Goal: Information Seeking & Learning: Learn about a topic

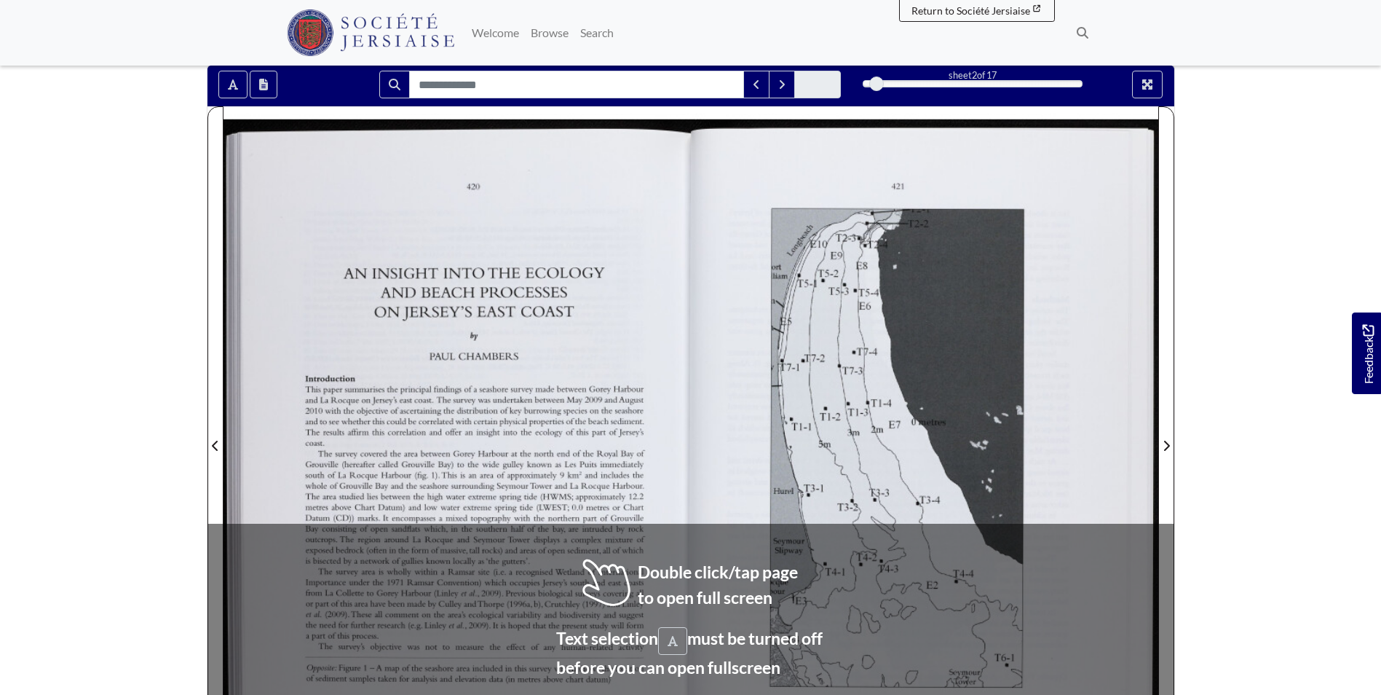
scroll to position [291, 0]
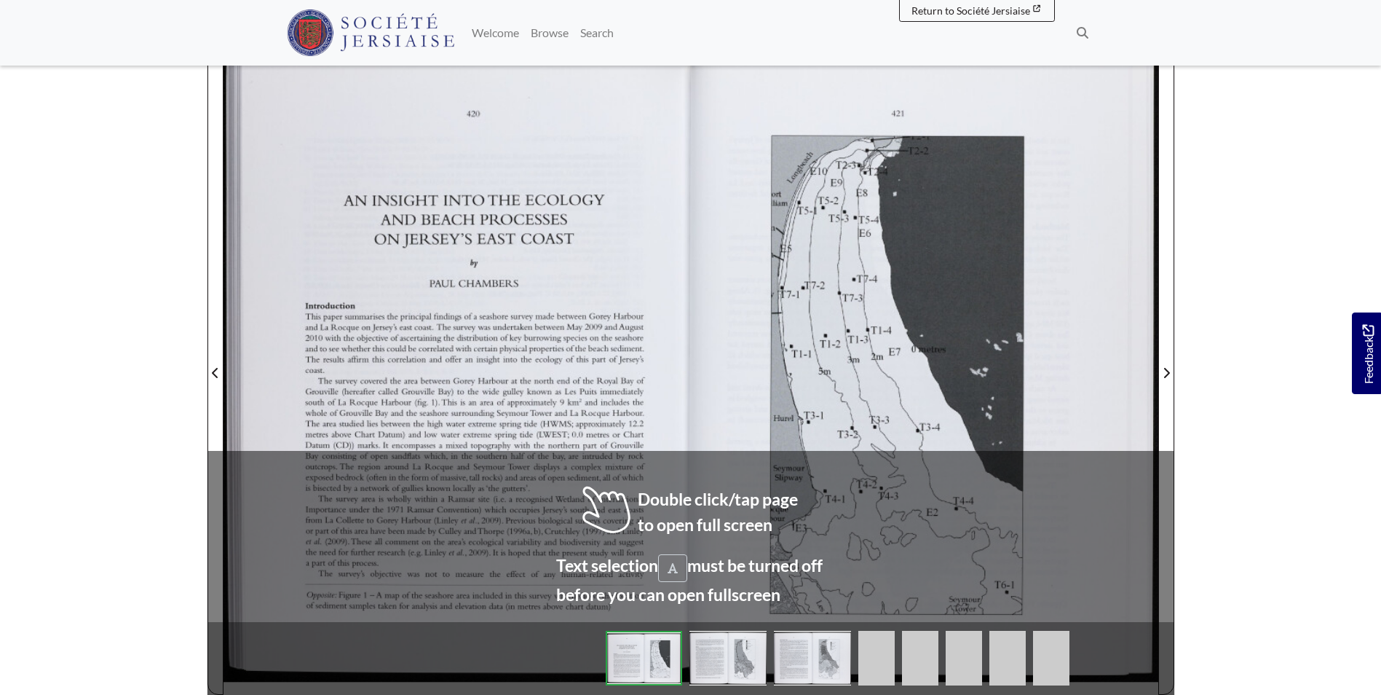
click at [689, 414] on div at bounding box center [457, 363] width 467 height 661
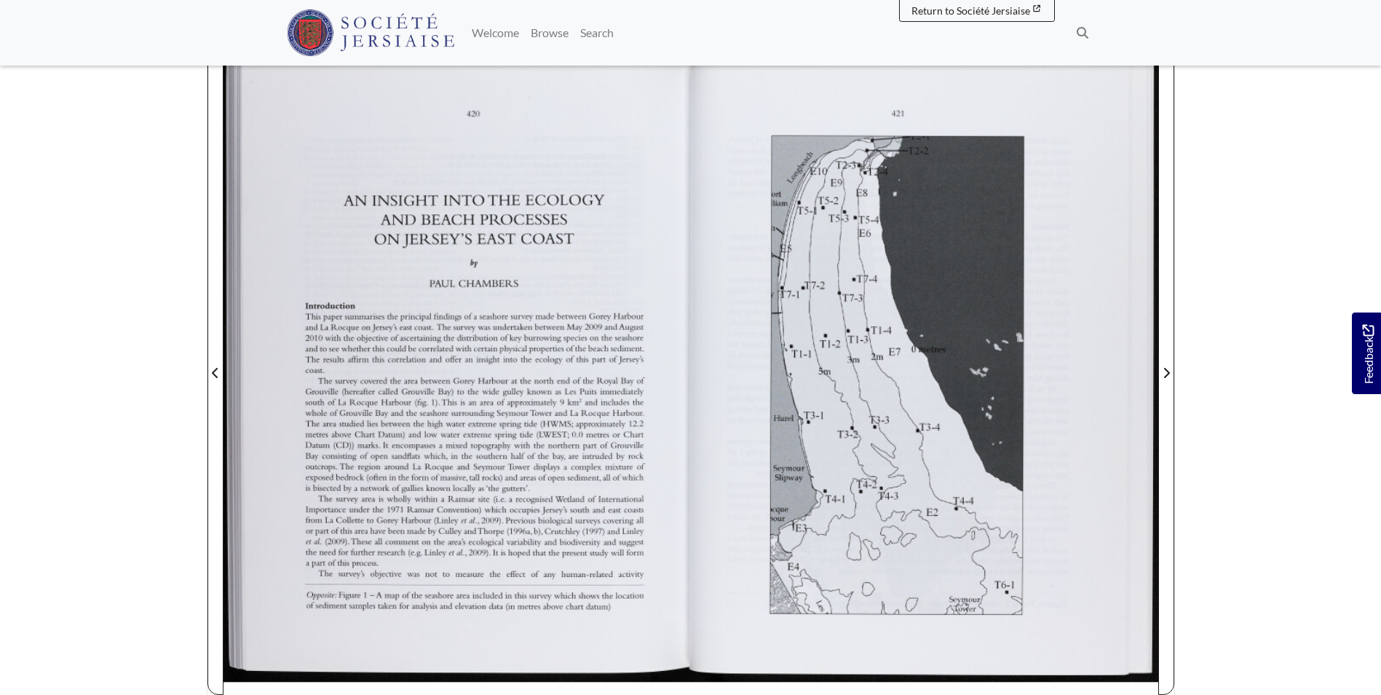
click at [585, 393] on div at bounding box center [457, 363] width 467 height 661
click at [595, 390] on div at bounding box center [457, 363] width 467 height 661
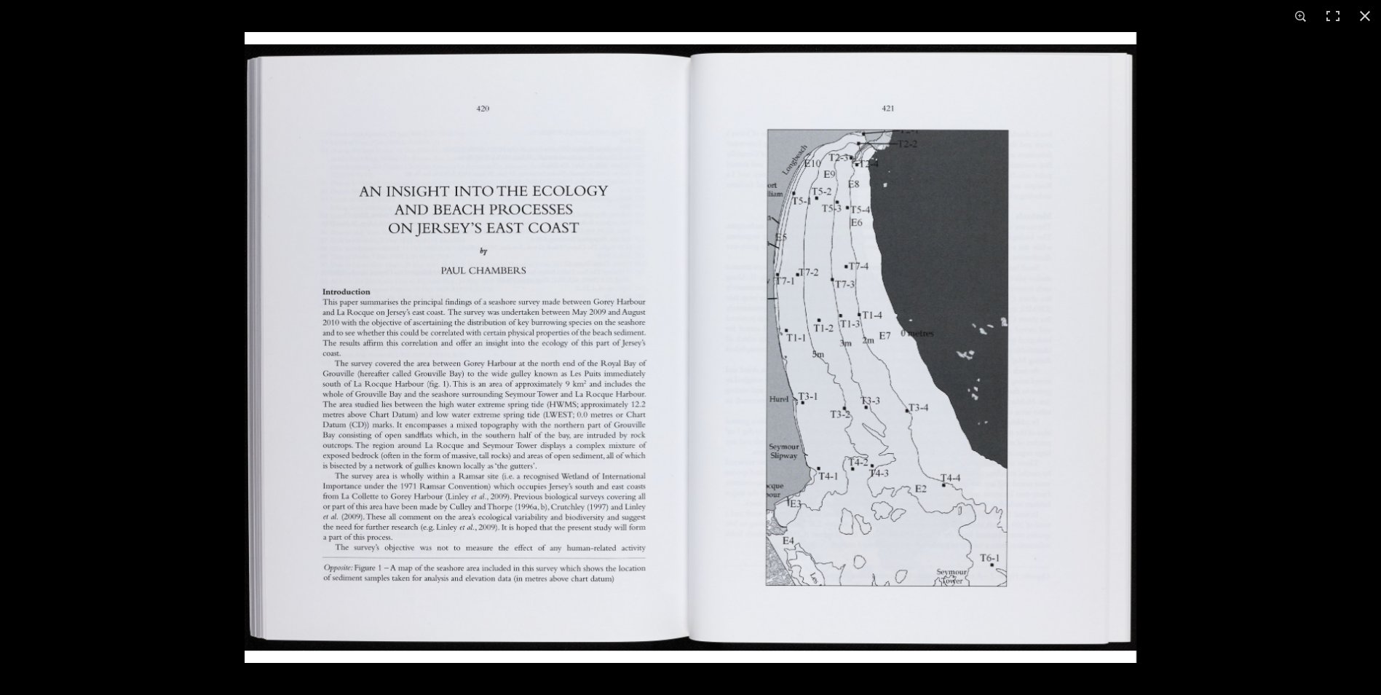
click at [449, 414] on img at bounding box center [691, 347] width 892 height 631
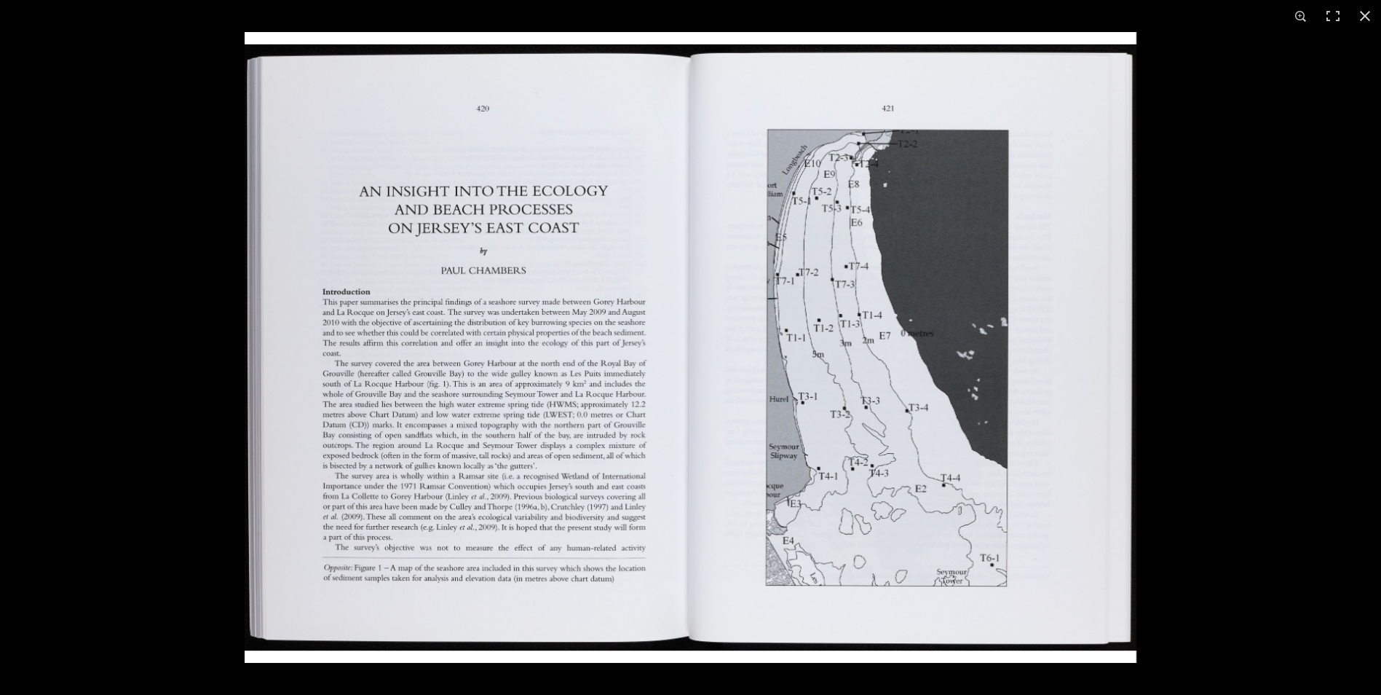
click at [518, 458] on img at bounding box center [691, 347] width 892 height 631
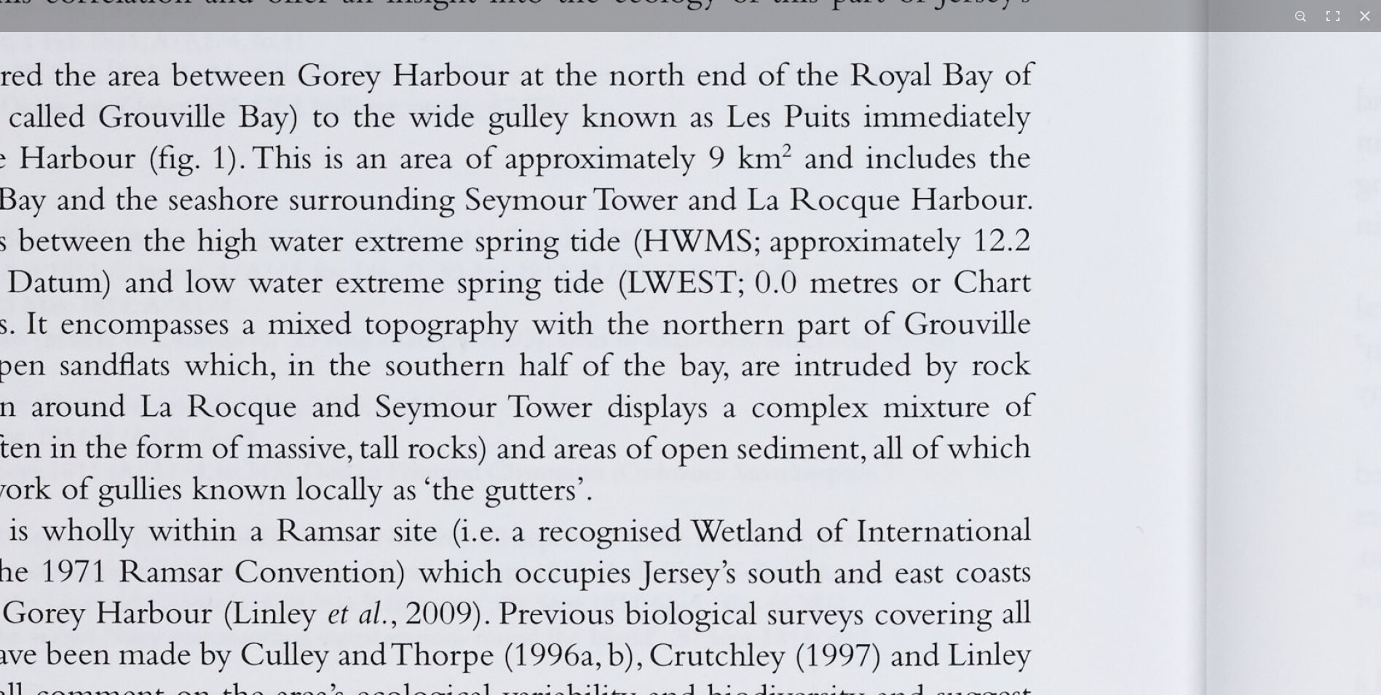
click at [499, 446] on img at bounding box center [1214, 11] width 3604 height 2549
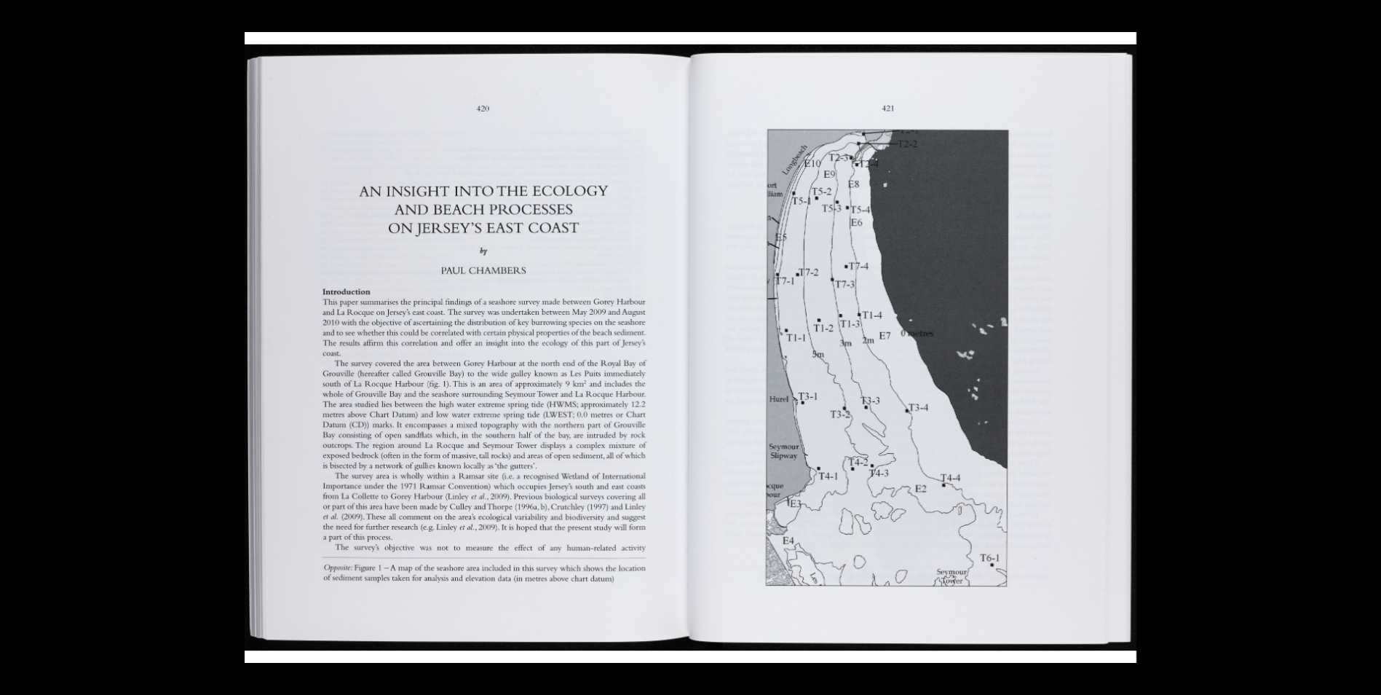
click at [467, 510] on img at bounding box center [691, 347] width 892 height 631
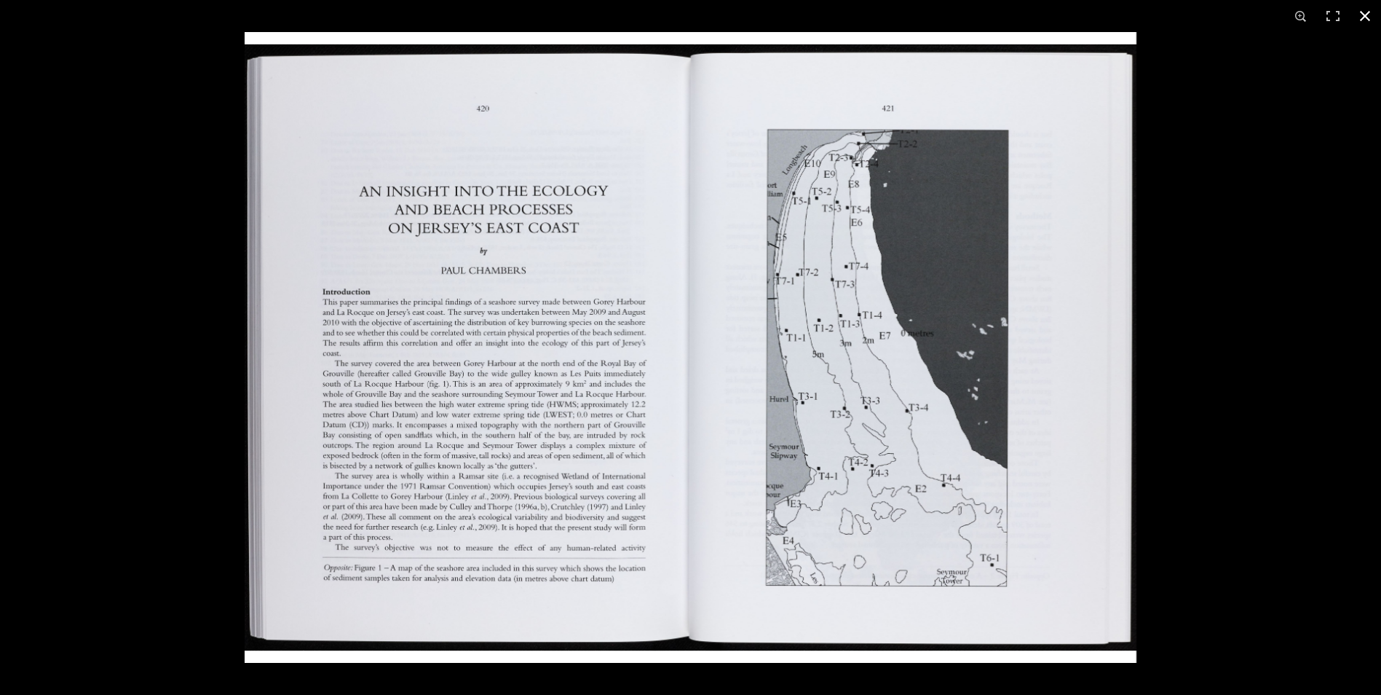
click at [1319, 315] on div at bounding box center [935, 379] width 1381 height 695
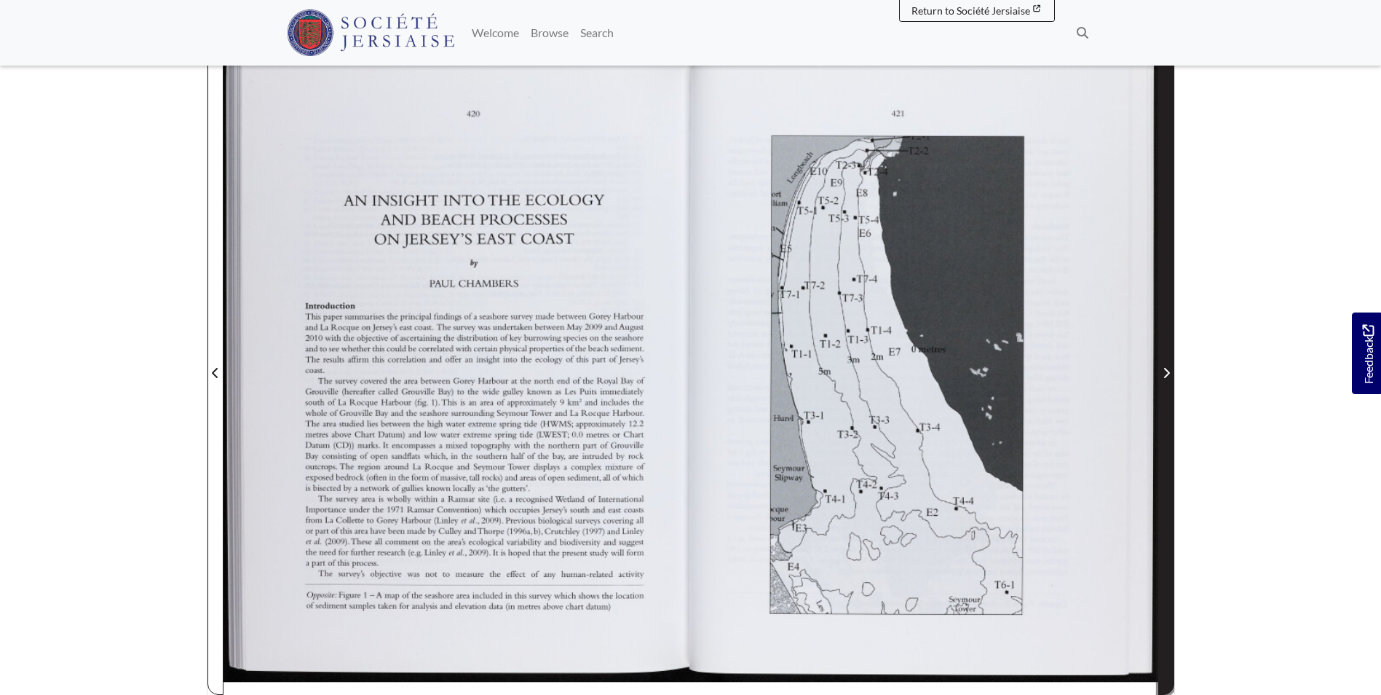
click at [1160, 356] on span "Next Page" at bounding box center [1166, 364] width 15 height 660
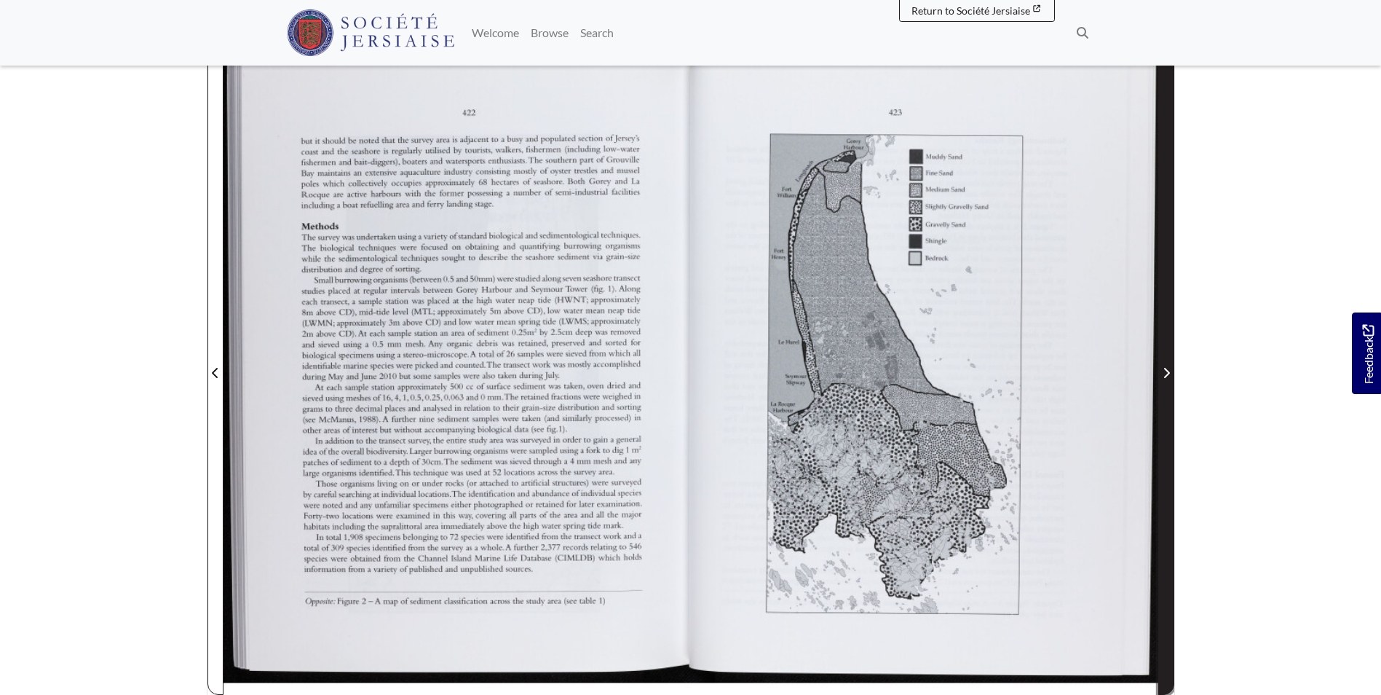
click at [1166, 360] on span "Next Page" at bounding box center [1166, 364] width 15 height 660
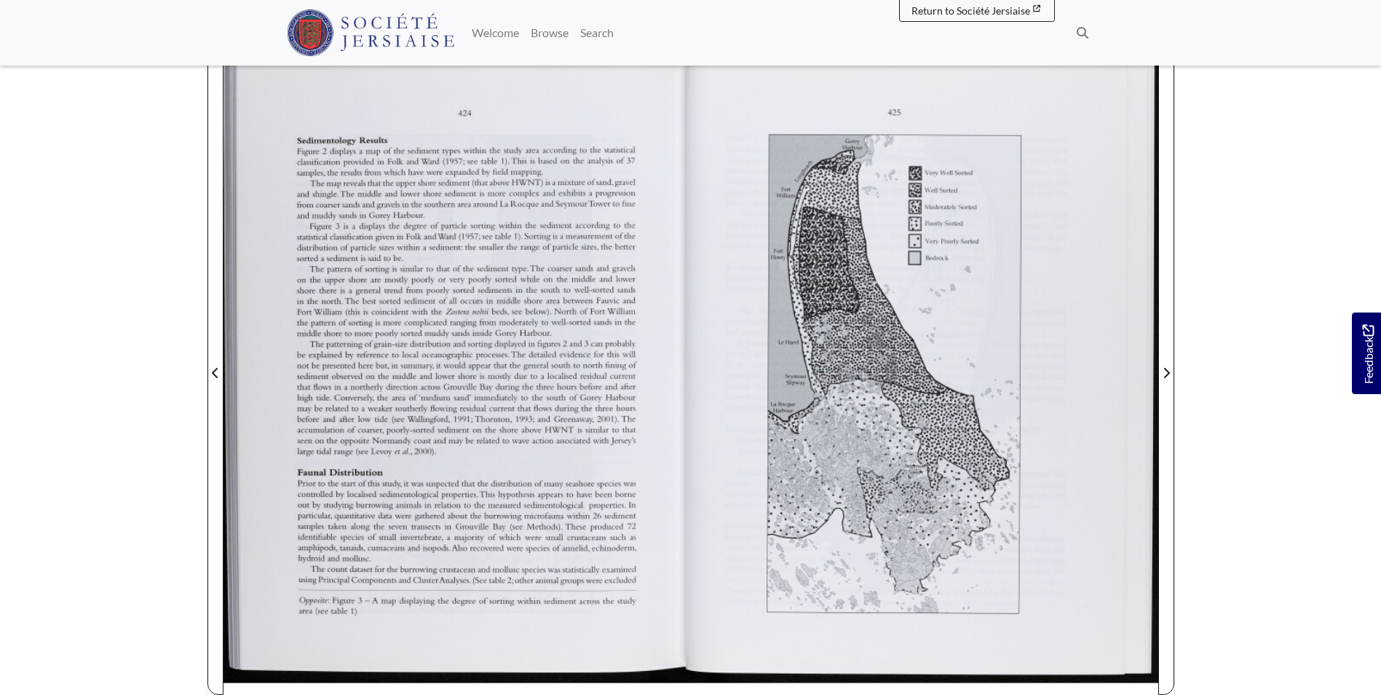
click at [425, 292] on div at bounding box center [457, 363] width 467 height 661
click at [431, 326] on div at bounding box center [457, 363] width 467 height 661
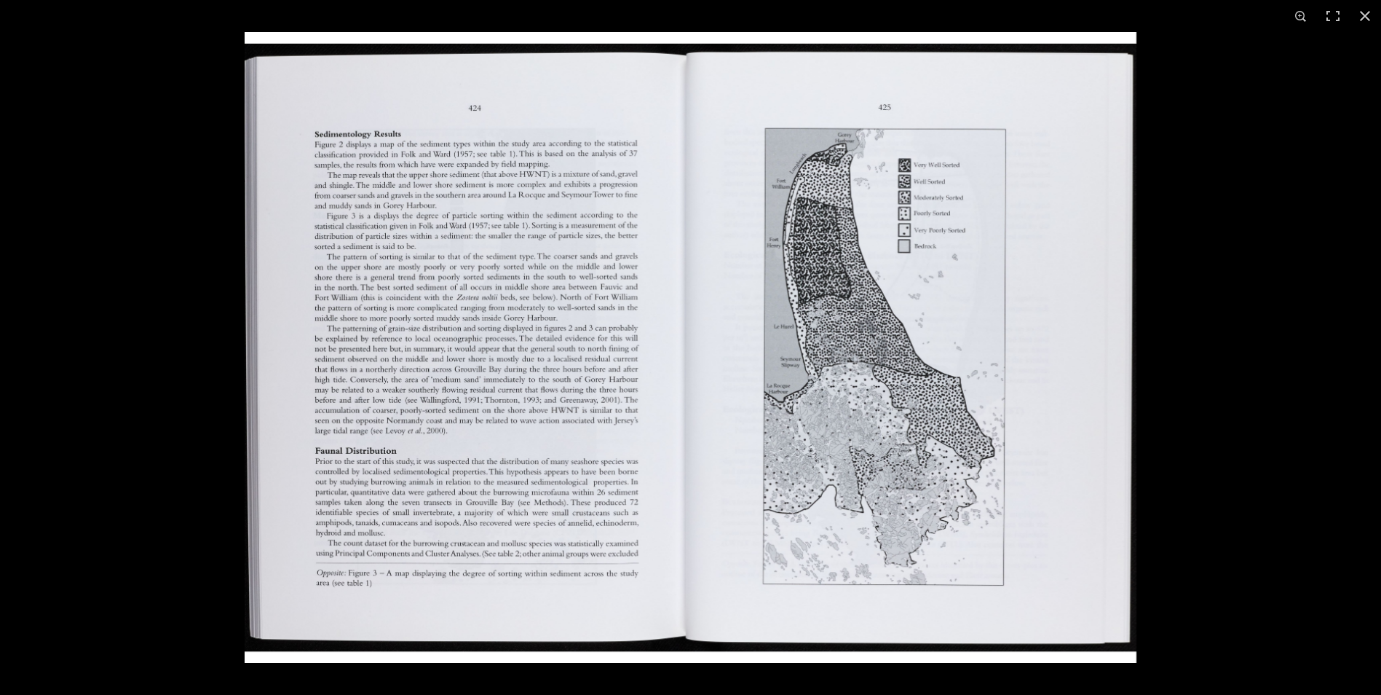
click at [421, 312] on img at bounding box center [691, 347] width 892 height 631
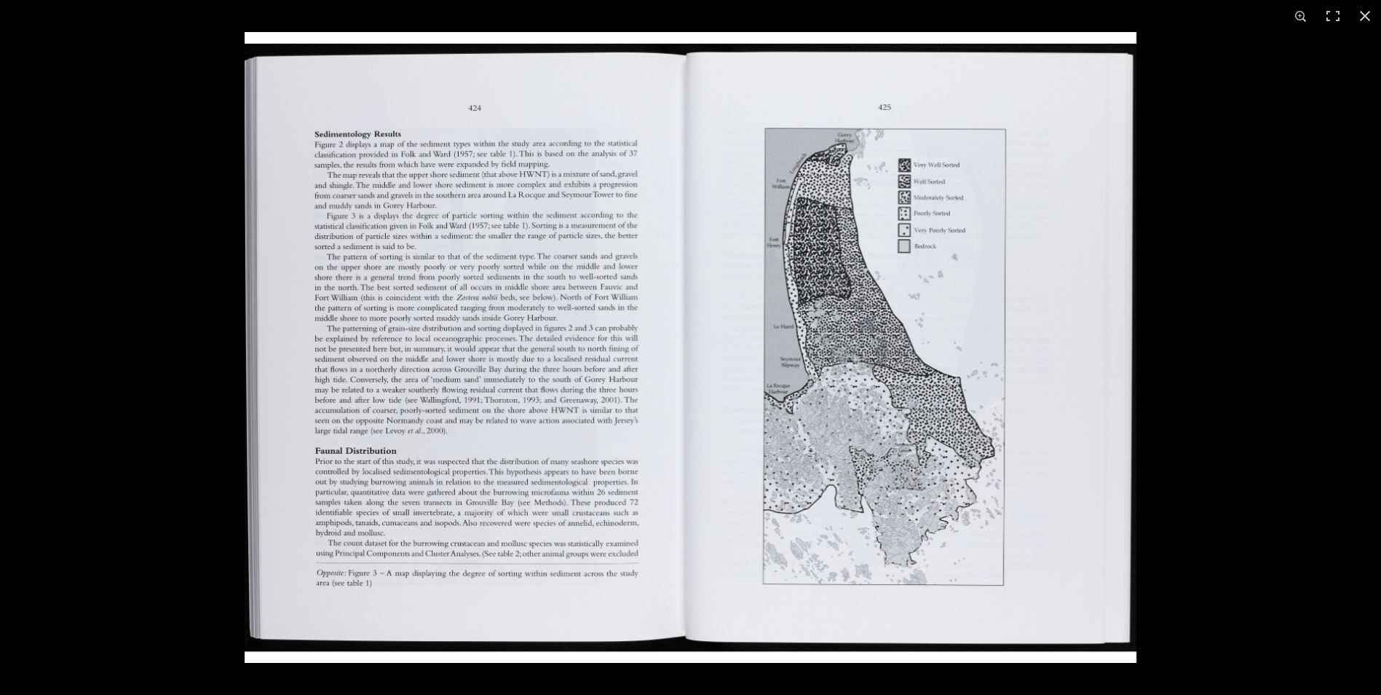
click at [450, 170] on img at bounding box center [691, 347] width 892 height 631
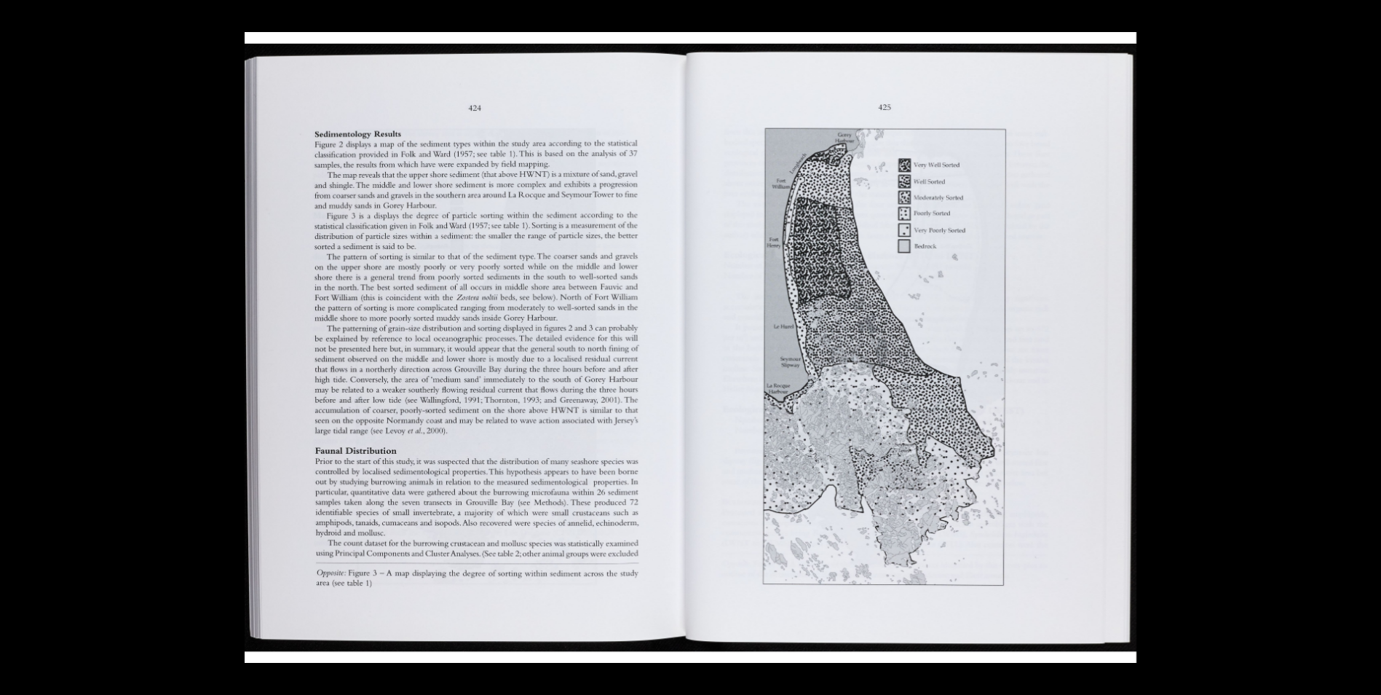
click at [604, 298] on img at bounding box center [691, 347] width 892 height 631
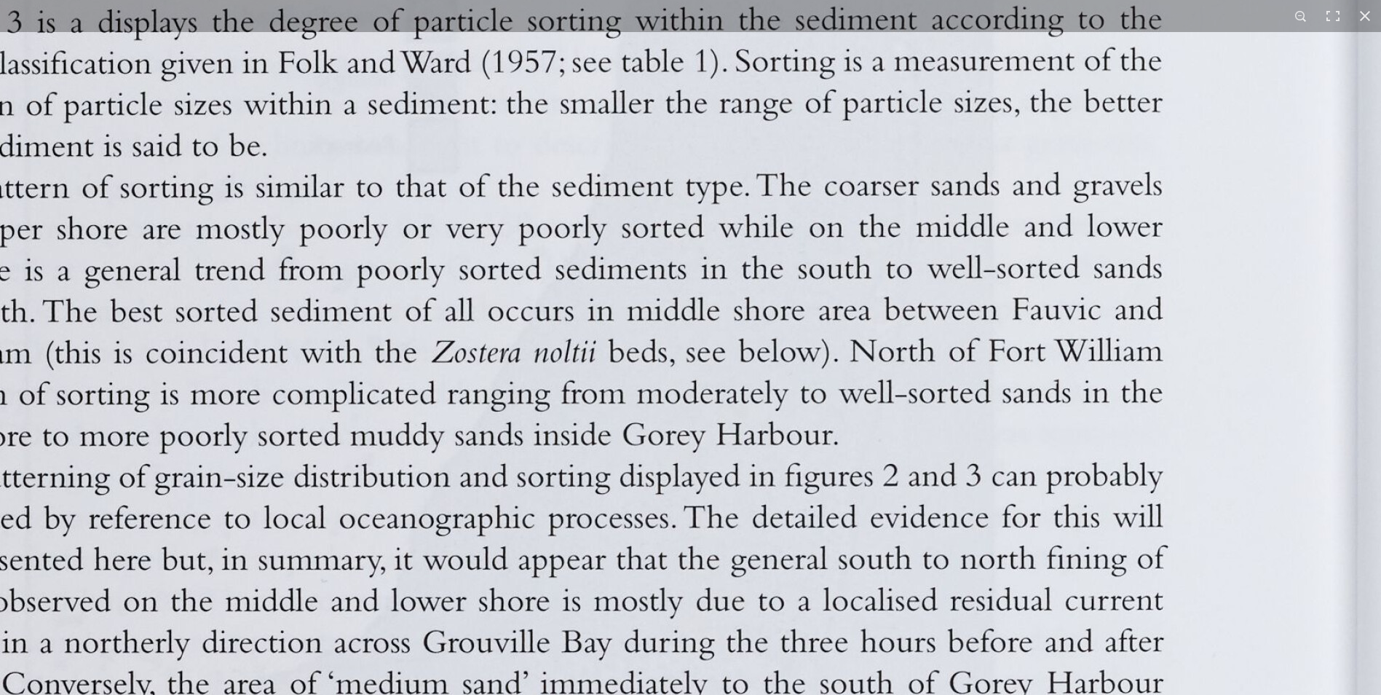
click at [979, 346] on img at bounding box center [1377, 554] width 3604 height 2549
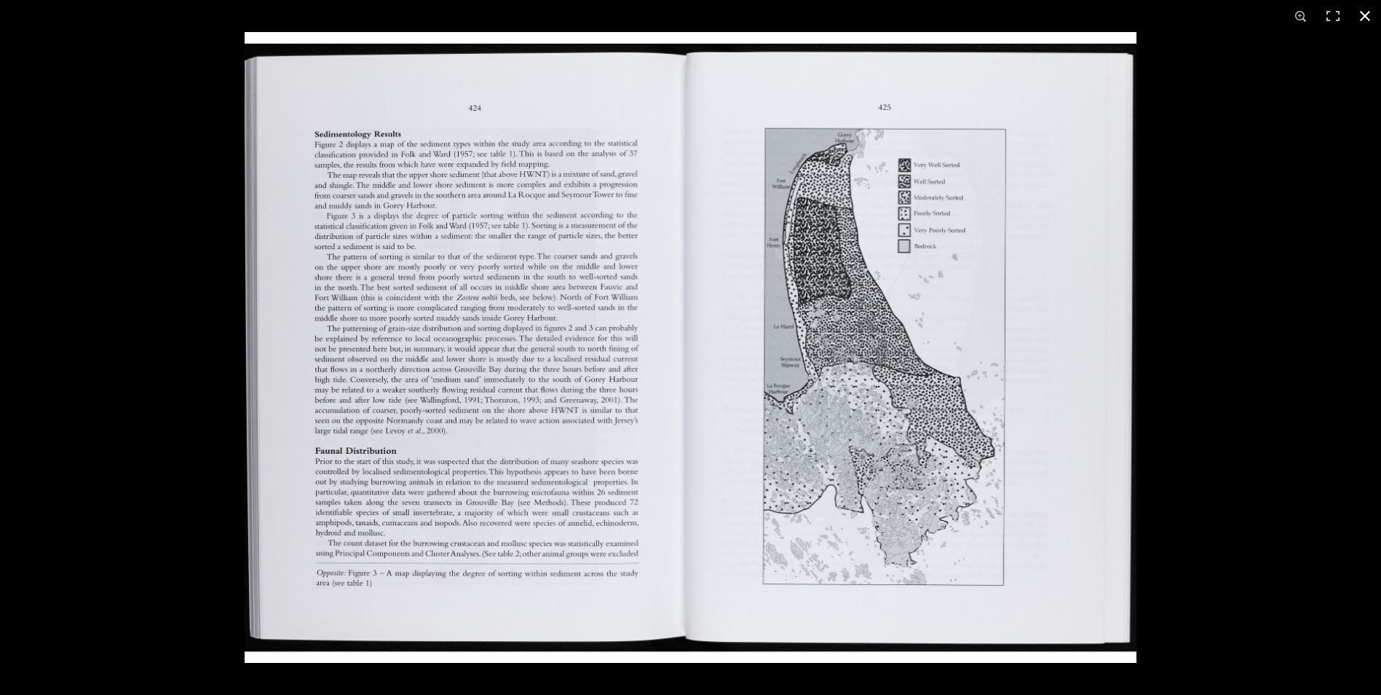
click at [1321, 346] on div at bounding box center [935, 379] width 1381 height 695
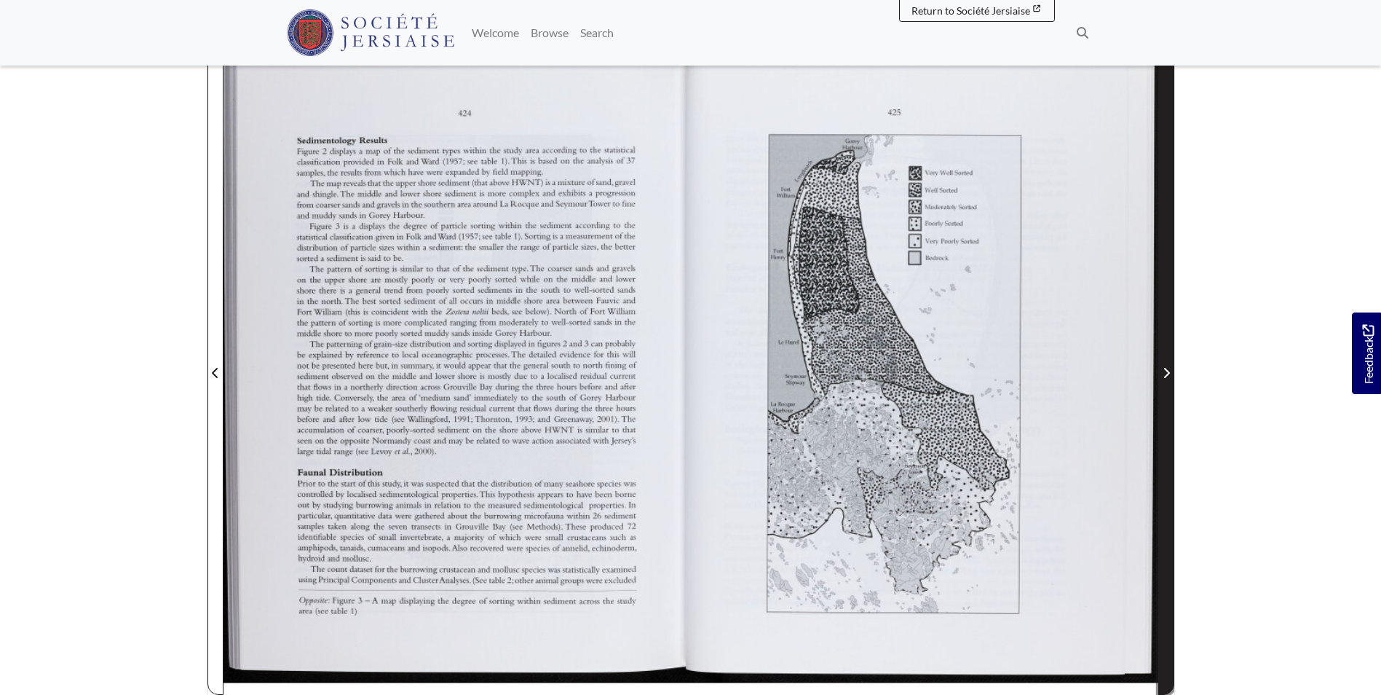
click at [1170, 374] on span "Next Page" at bounding box center [1166, 372] width 15 height 17
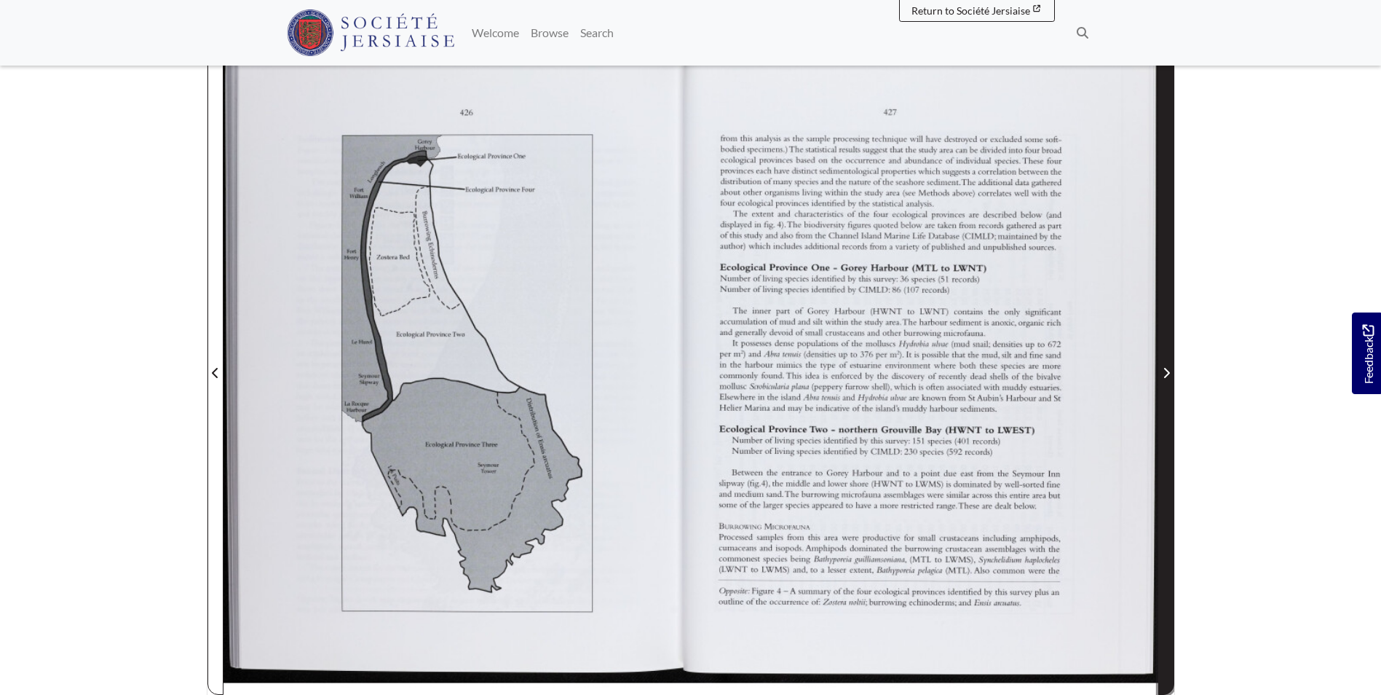
click at [1164, 377] on icon "Next Page" at bounding box center [1166, 373] width 7 height 12
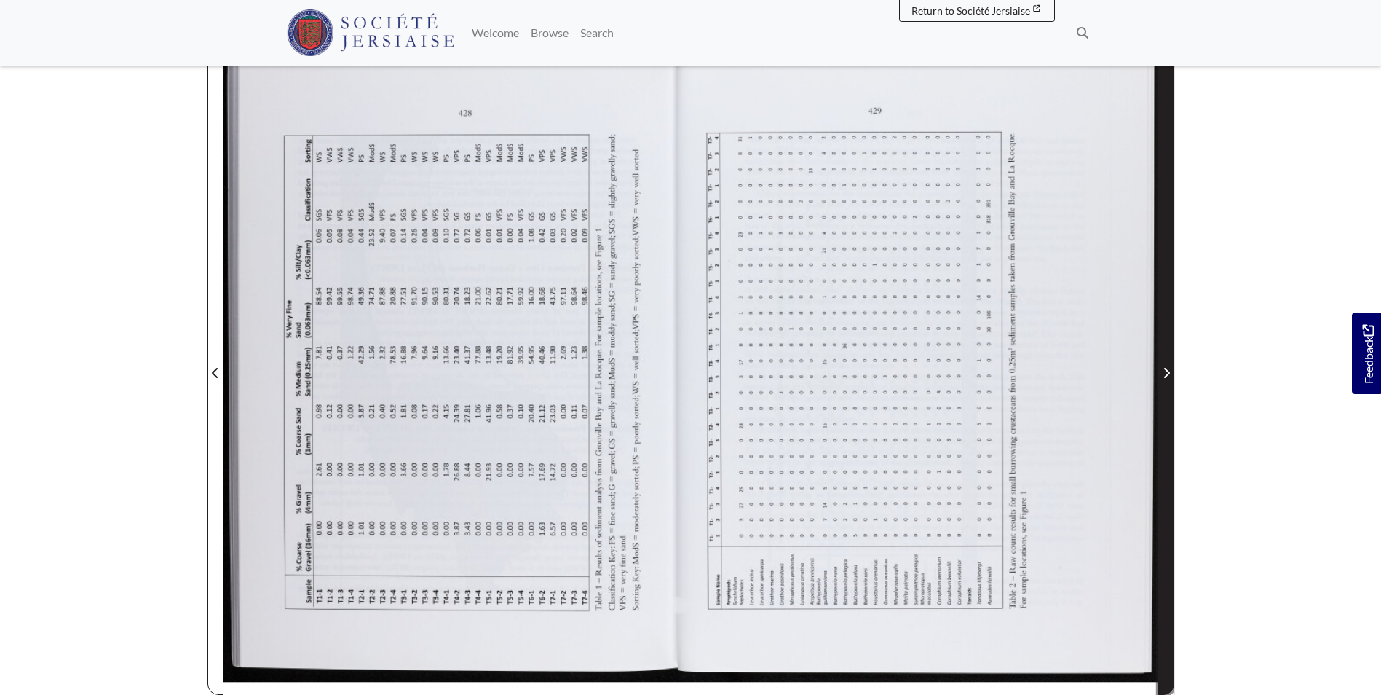
click at [1164, 377] on icon "Next Page" at bounding box center [1166, 373] width 7 height 12
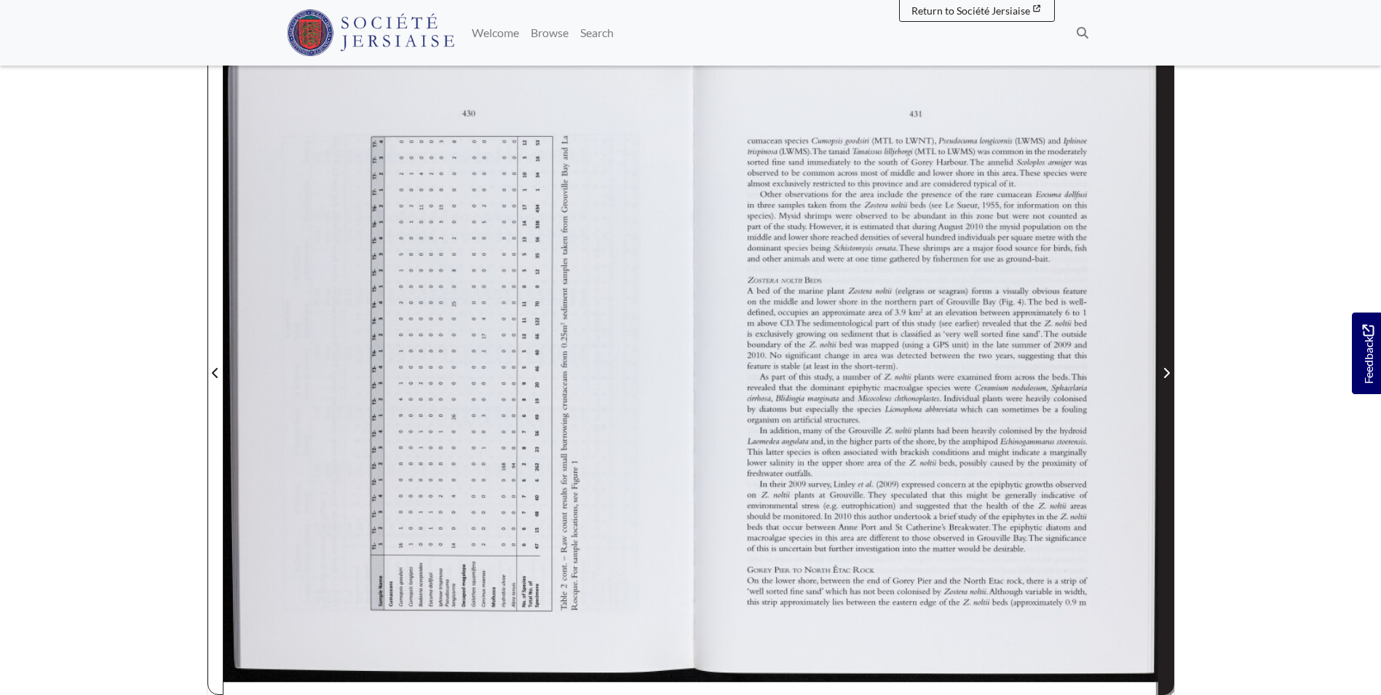
click at [1166, 365] on span "Next Page" at bounding box center [1166, 372] width 15 height 17
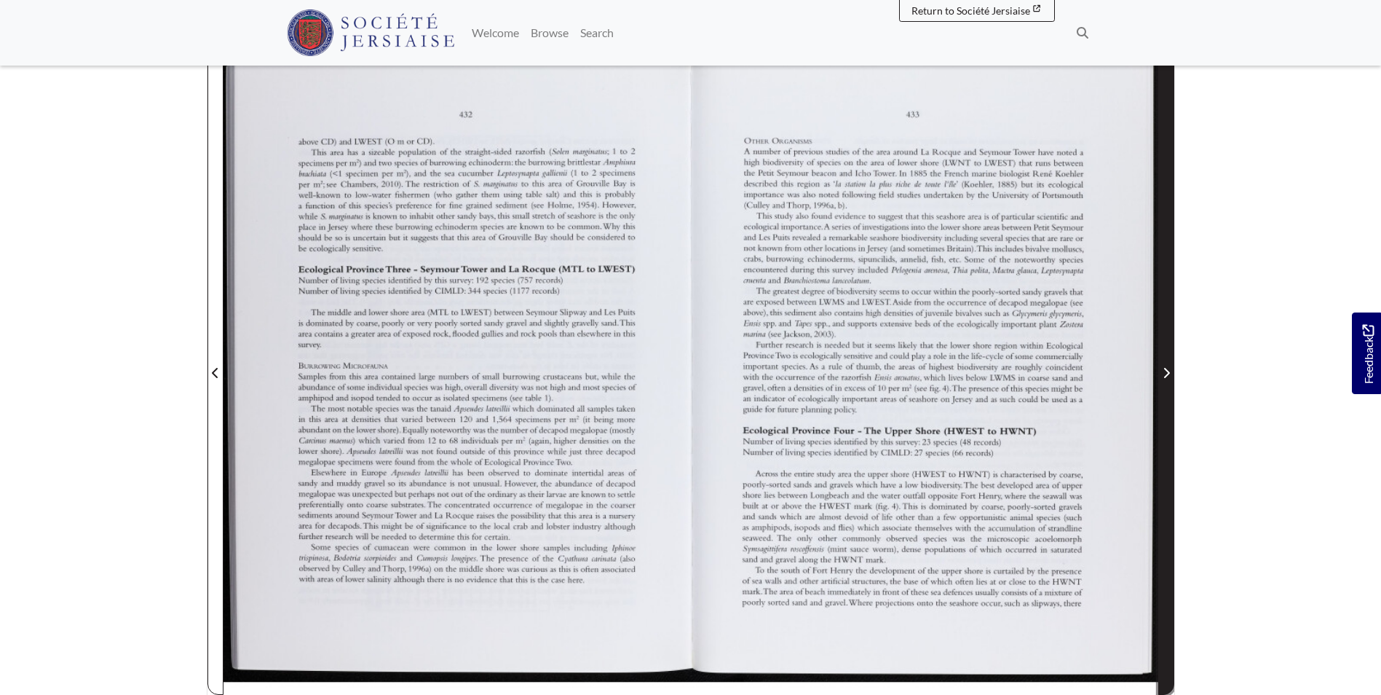
click at [1164, 344] on span "Next Page" at bounding box center [1166, 364] width 15 height 660
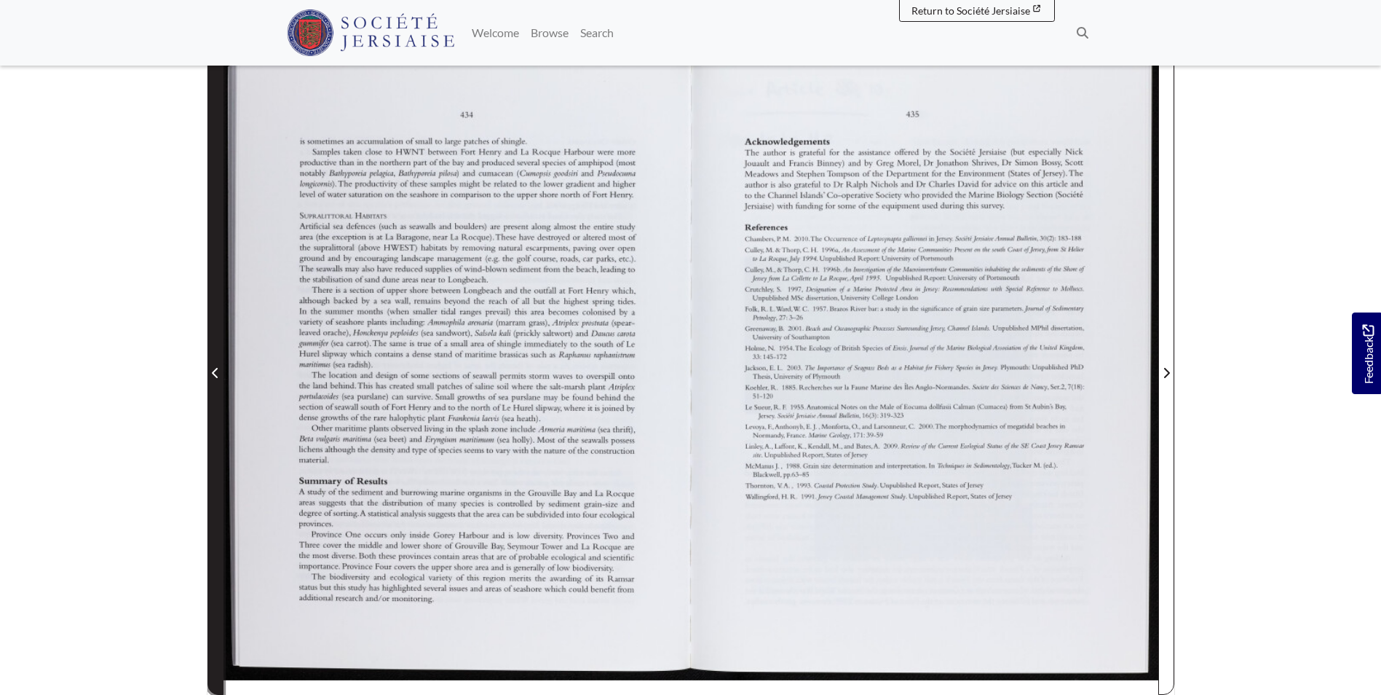
click at [218, 342] on span "Previous Page" at bounding box center [215, 364] width 15 height 660
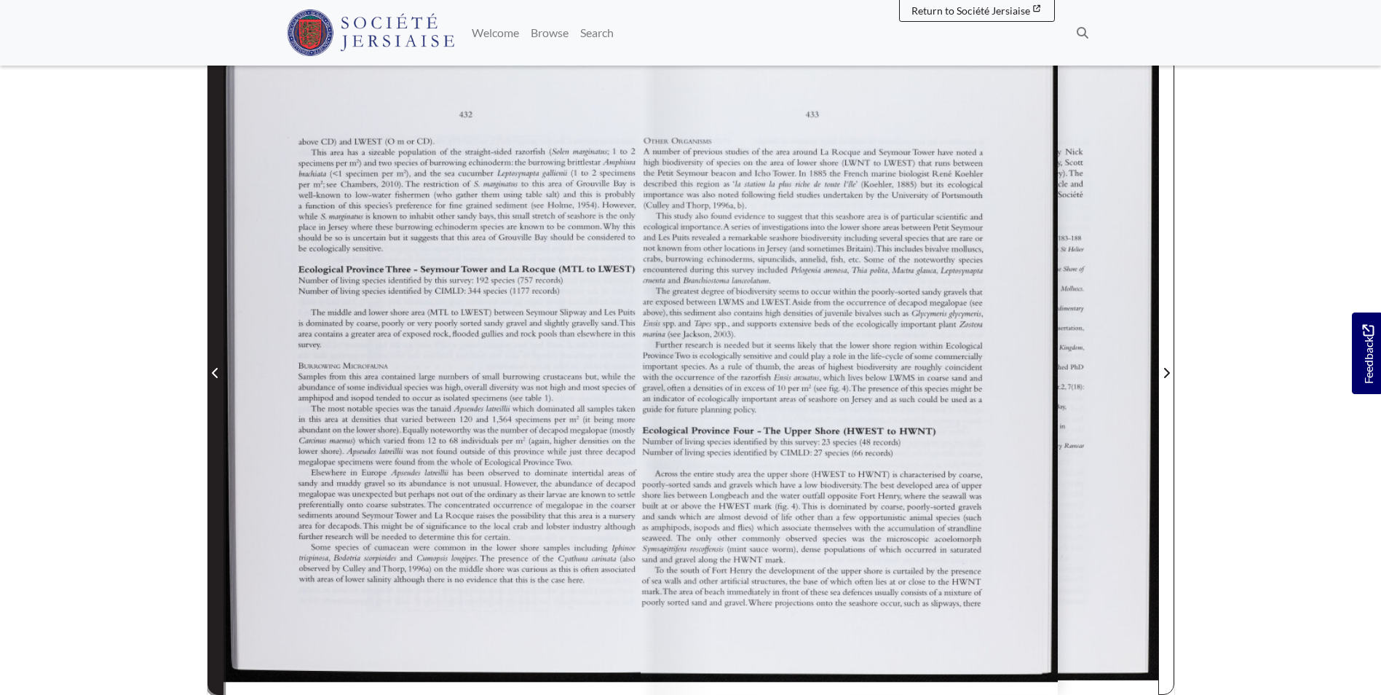
click at [218, 342] on span "Previous Page" at bounding box center [215, 364] width 15 height 660
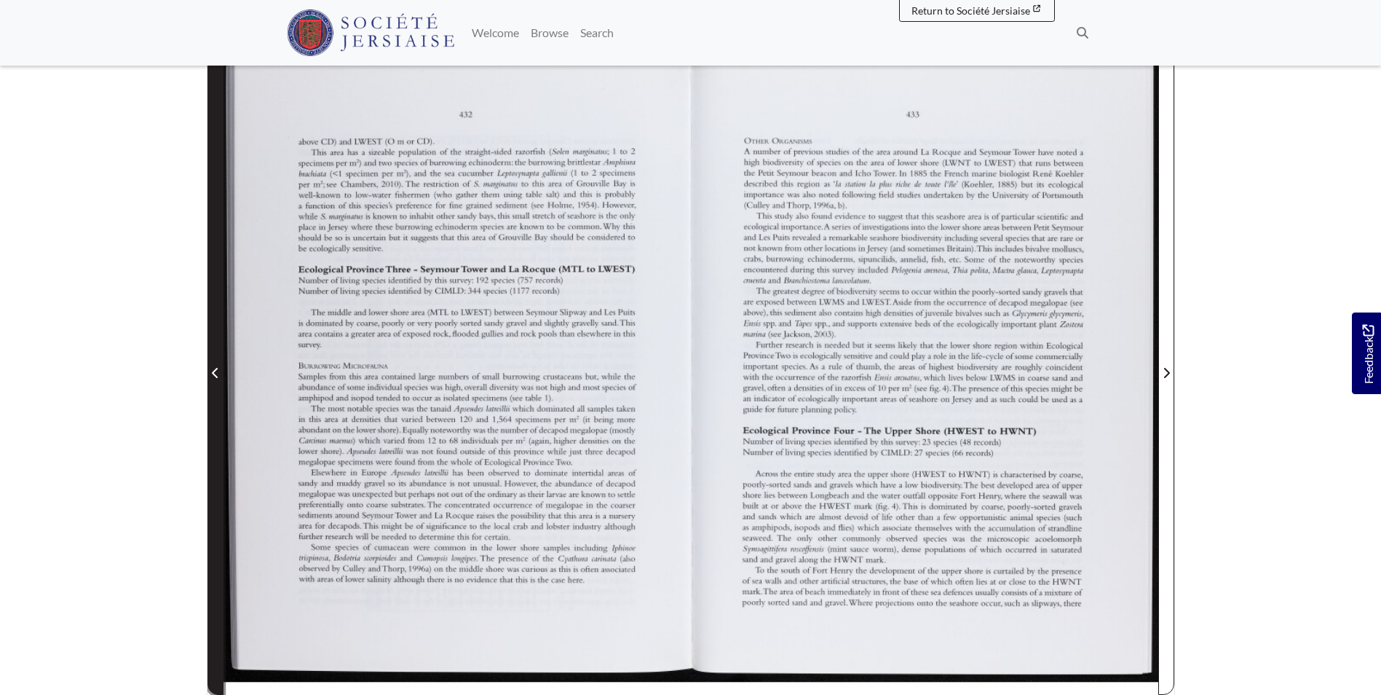
click at [216, 352] on span "Previous Page" at bounding box center [215, 364] width 15 height 660
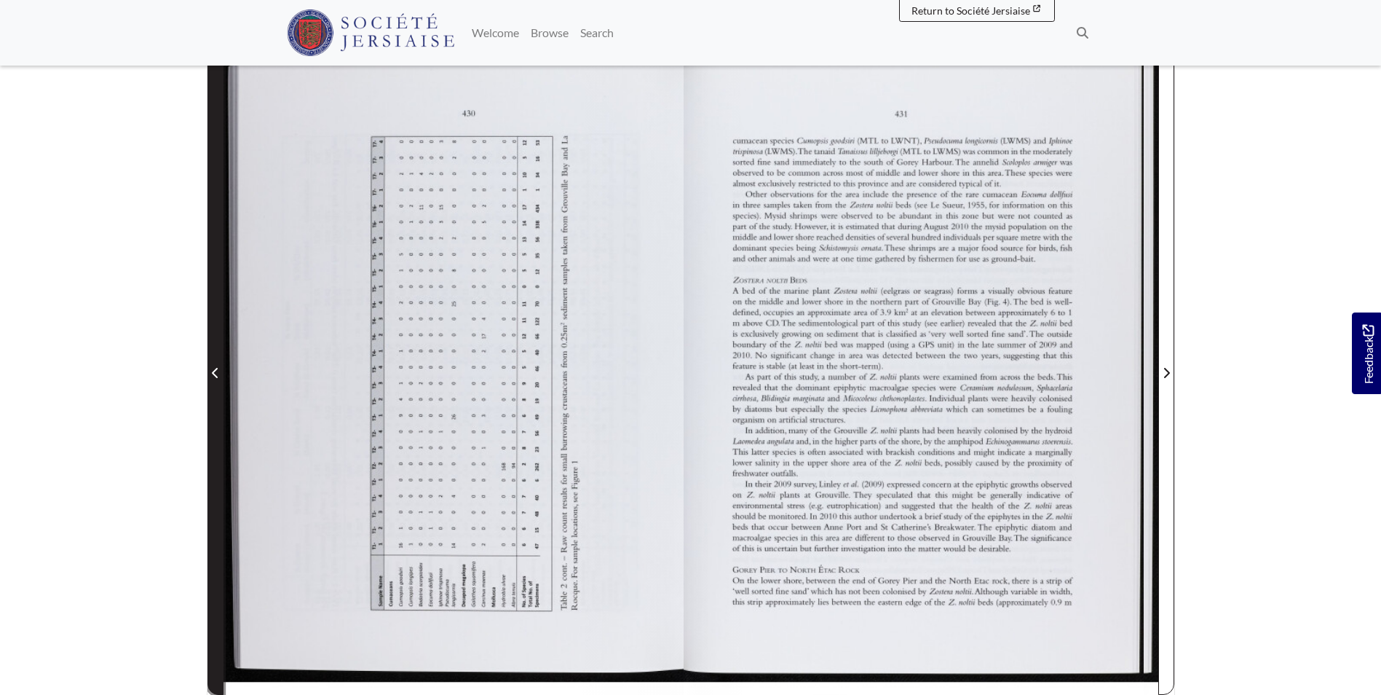
click at [216, 355] on span "Previous Page" at bounding box center [215, 364] width 15 height 660
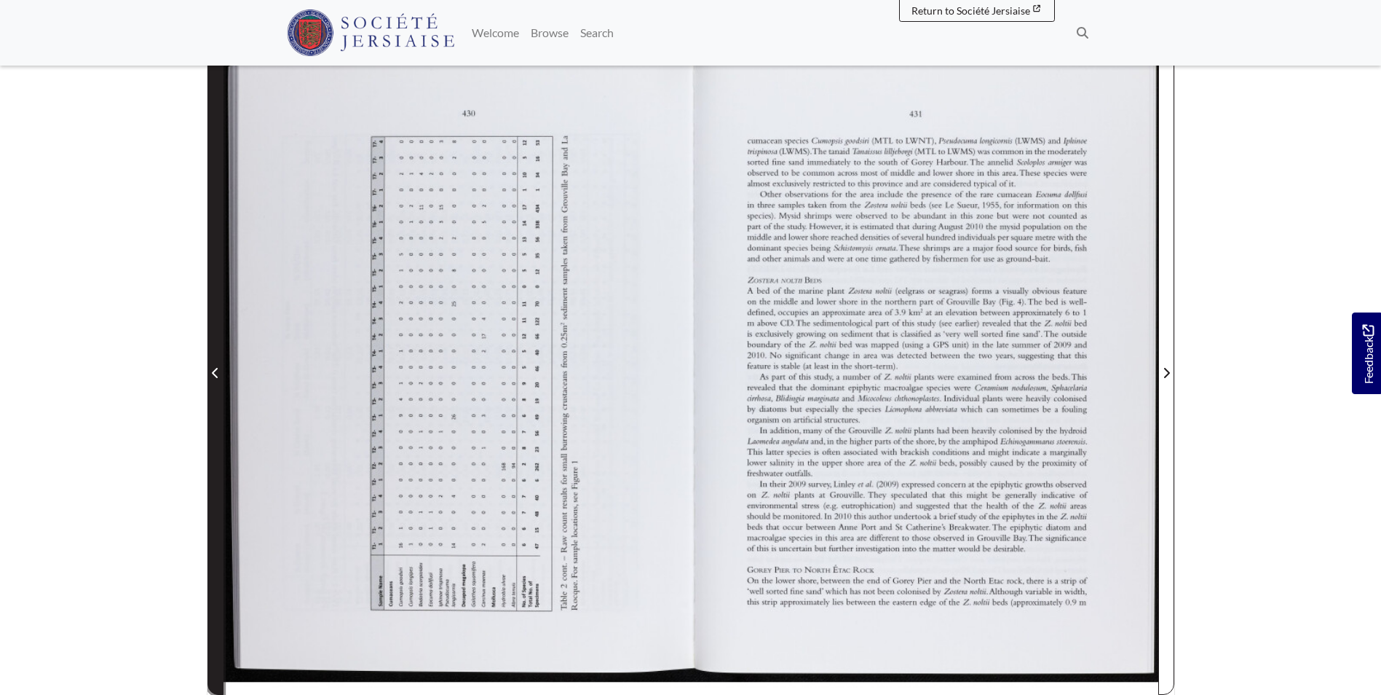
click at [217, 372] on icon "Previous Page" at bounding box center [215, 373] width 7 height 12
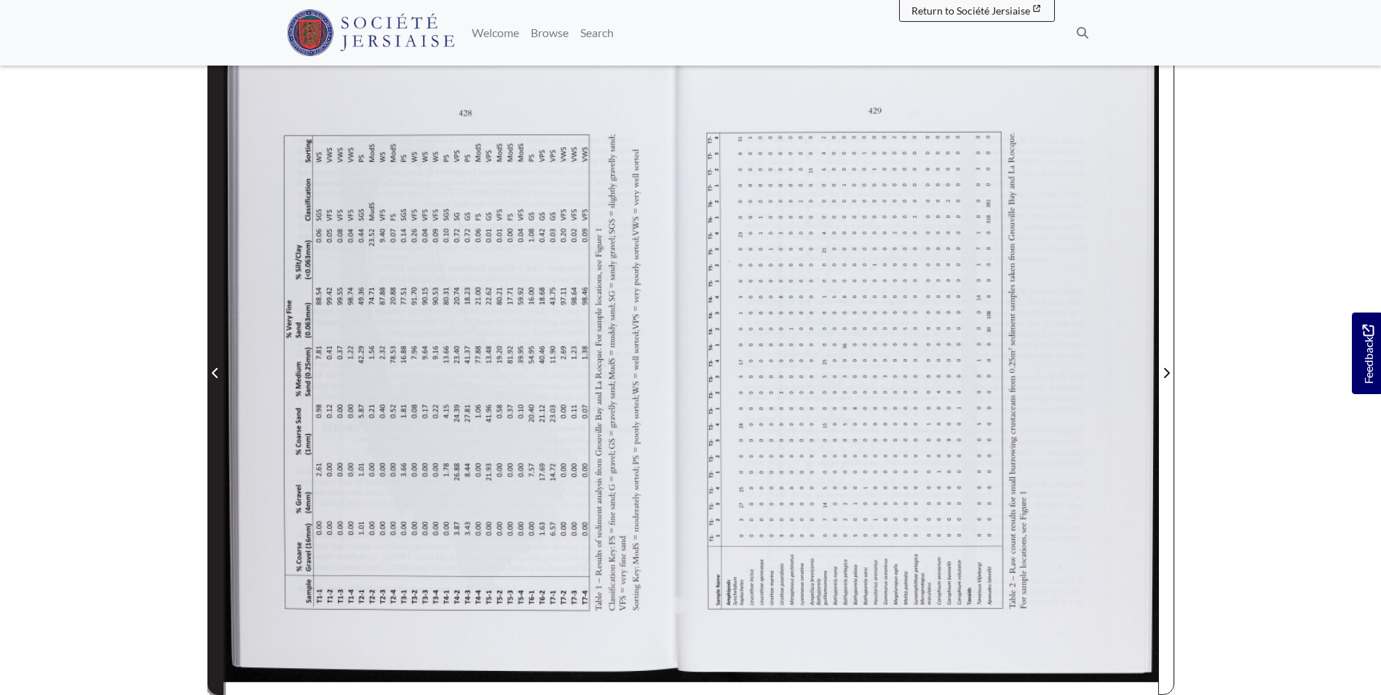
click at [221, 374] on span "Previous Page" at bounding box center [215, 372] width 15 height 17
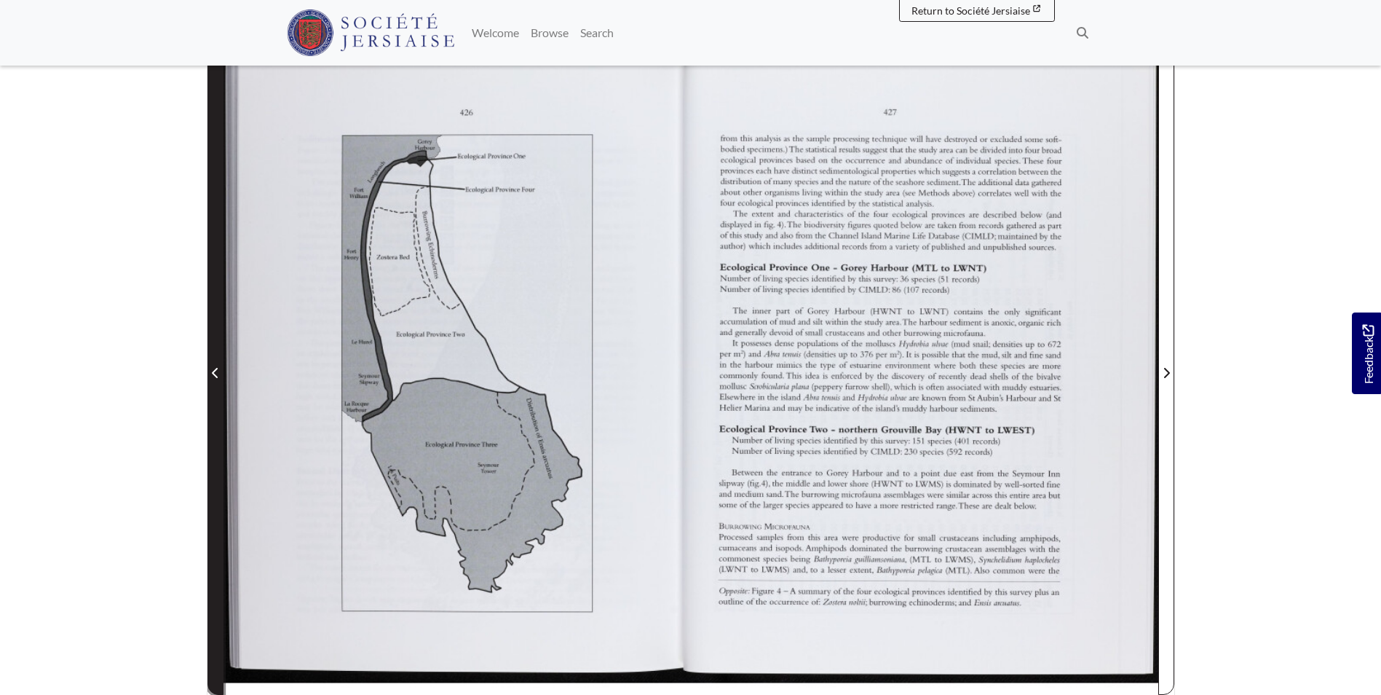
click at [215, 374] on icon "Previous Page" at bounding box center [215, 373] width 7 height 12
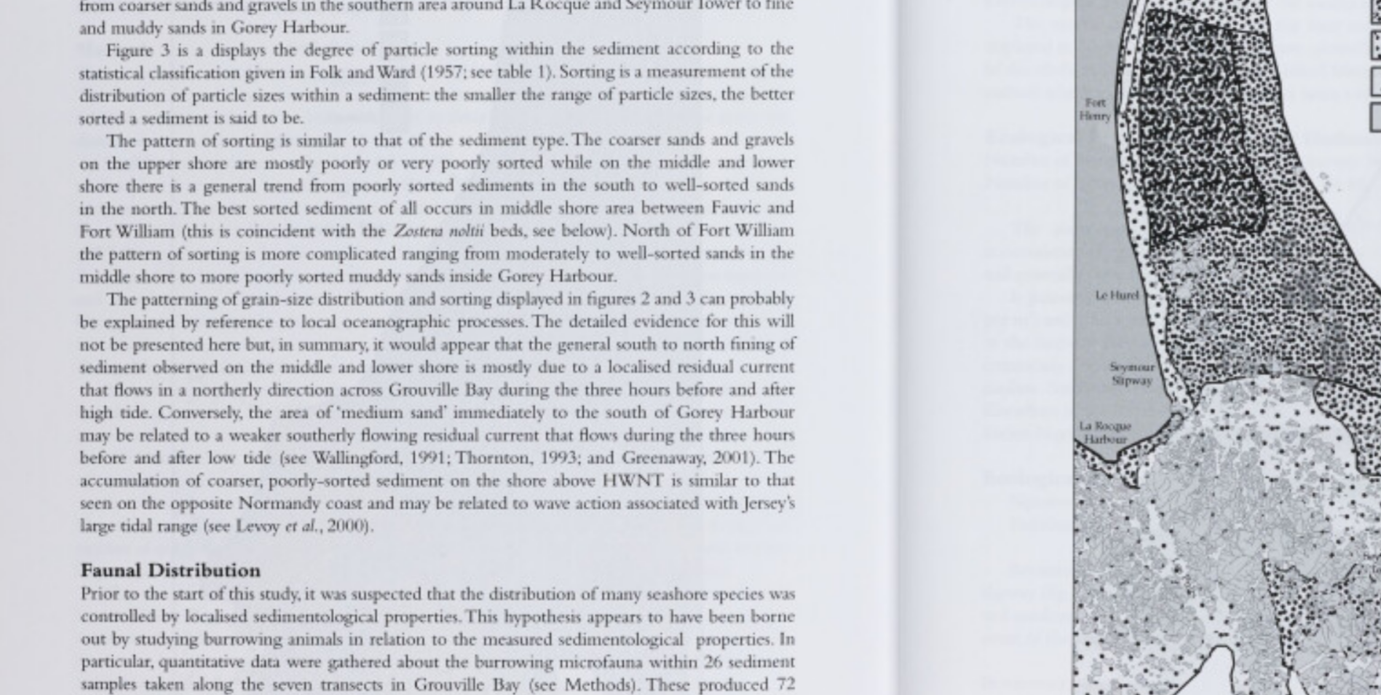
drag, startPoint x: 508, startPoint y: 408, endPoint x: 533, endPoint y: 412, distance: 25.1
click at [533, 412] on div at bounding box center [457, 363] width 467 height 661
